Goal: Information Seeking & Learning: Find specific page/section

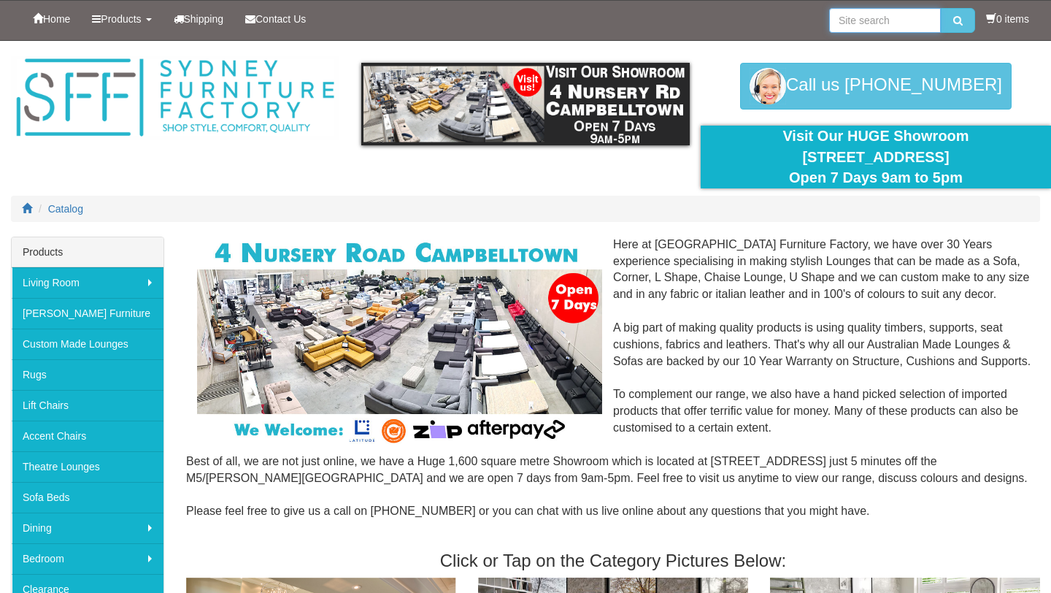
click at [851, 18] on input "search" at bounding box center [885, 20] width 112 height 25
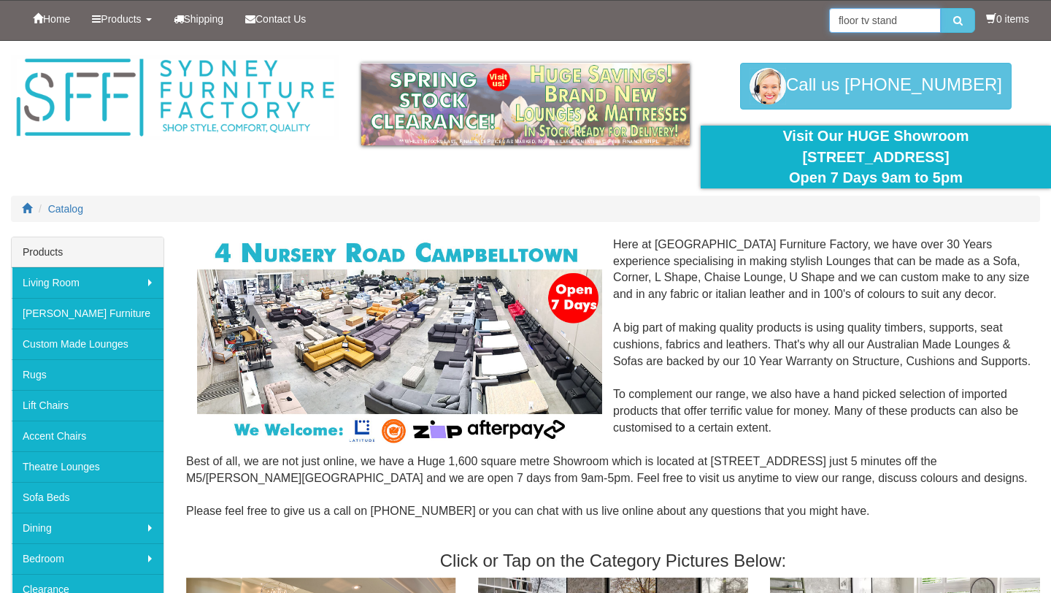
type input "floor tv stand"
click at [941, 8] on button "submit" at bounding box center [958, 20] width 34 height 25
click at [854, 21] on input "search" at bounding box center [885, 20] width 112 height 25
type input "floor tv"
click at [941, 8] on button "submit" at bounding box center [958, 20] width 34 height 25
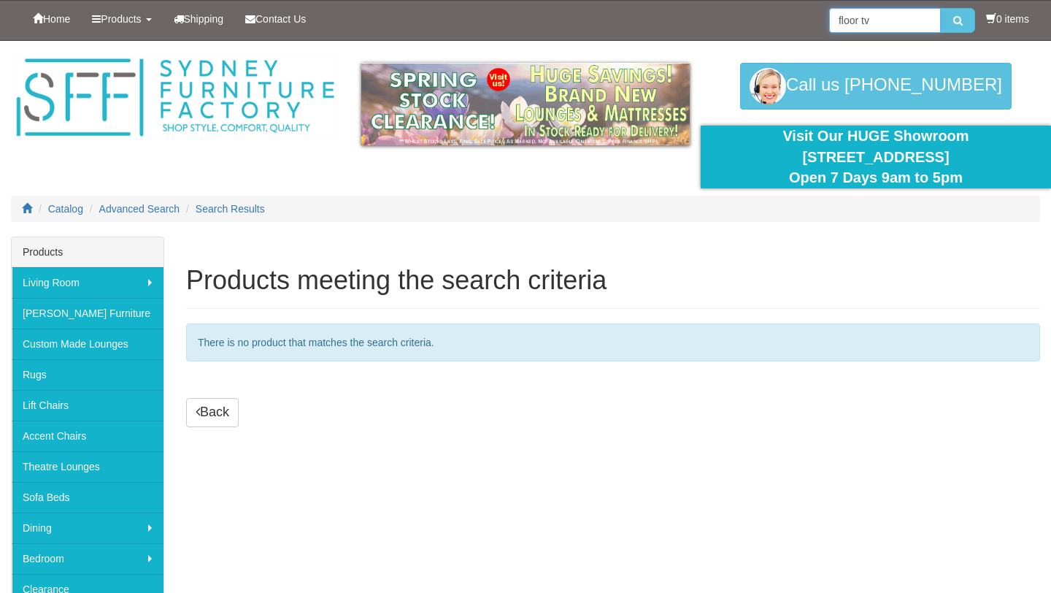
click at [886, 25] on input "floor tv" at bounding box center [885, 20] width 112 height 25
type input "f"
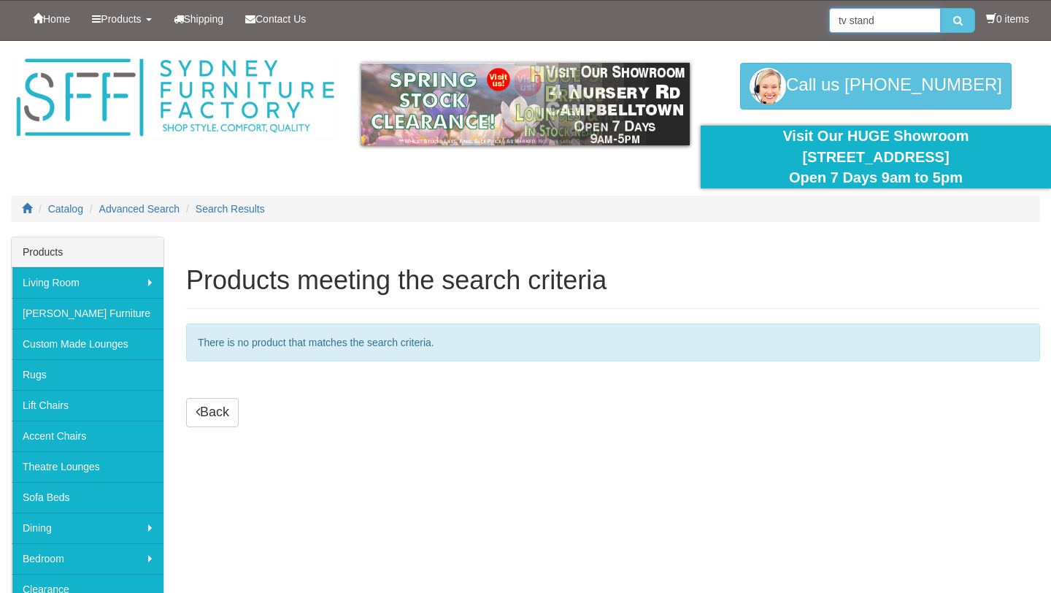
type input "tv stand"
click at [941, 8] on button "submit" at bounding box center [958, 20] width 34 height 25
